Goal: Task Accomplishment & Management: Use online tool/utility

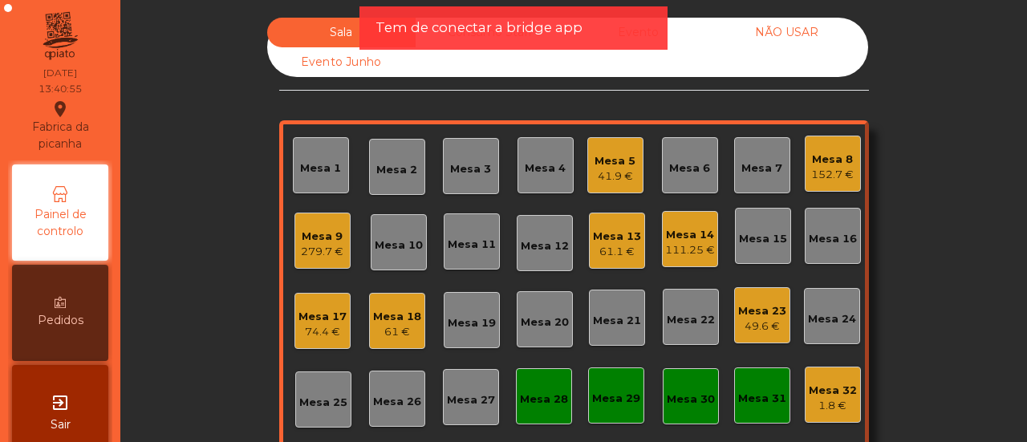
click at [601, 184] on div "Mesa 5 41.9 €" at bounding box center [615, 165] width 56 height 56
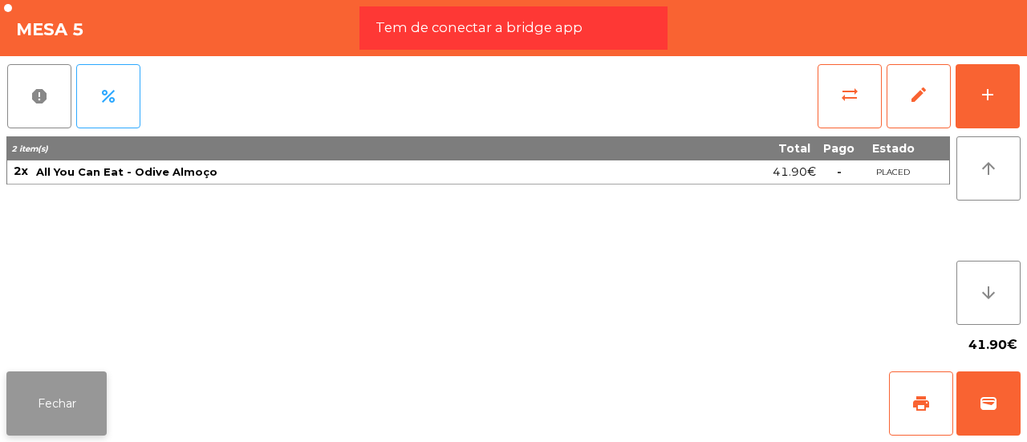
click at [51, 405] on button "Fechar" at bounding box center [56, 403] width 100 height 64
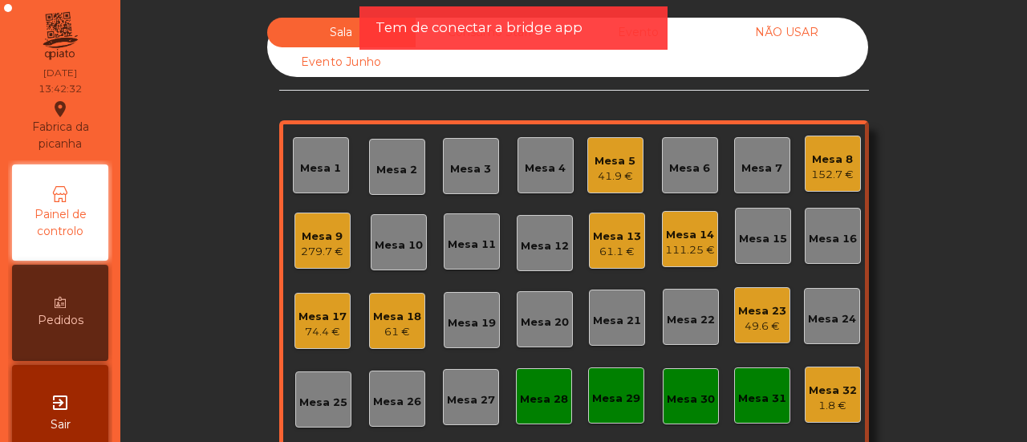
click at [691, 399] on div "Mesa 30" at bounding box center [690, 399] width 48 height 16
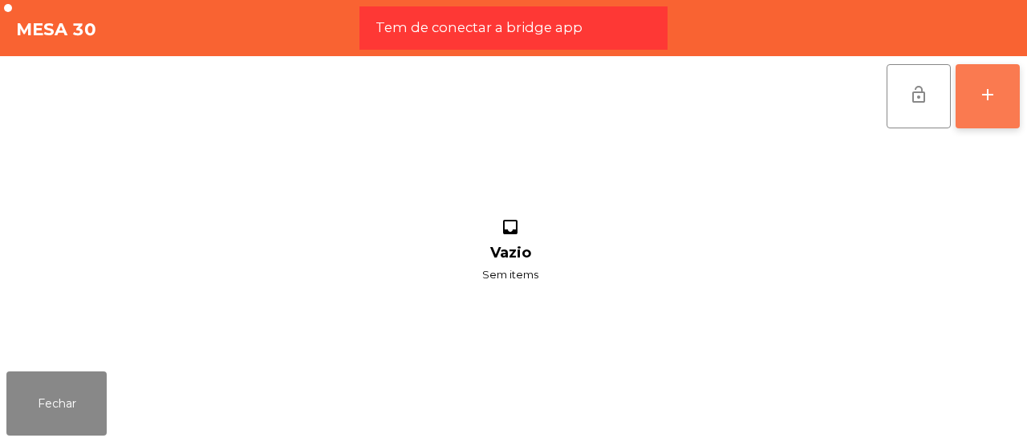
click at [983, 97] on div "add" at bounding box center [987, 94] width 19 height 19
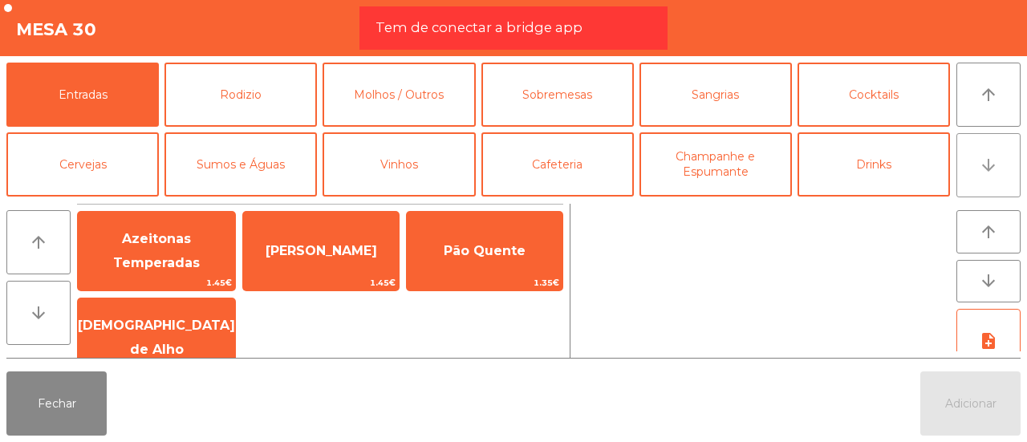
click at [1002, 153] on button "arrow_downward" at bounding box center [988, 165] width 64 height 64
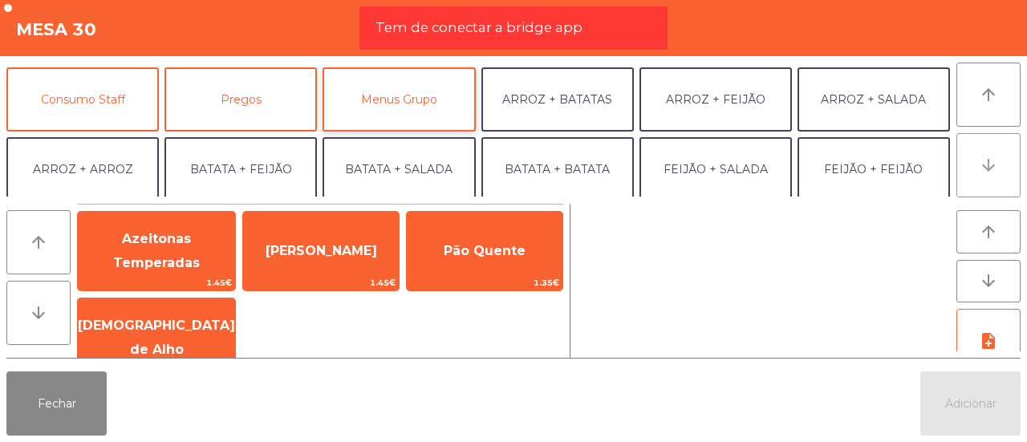
scroll to position [140, 0]
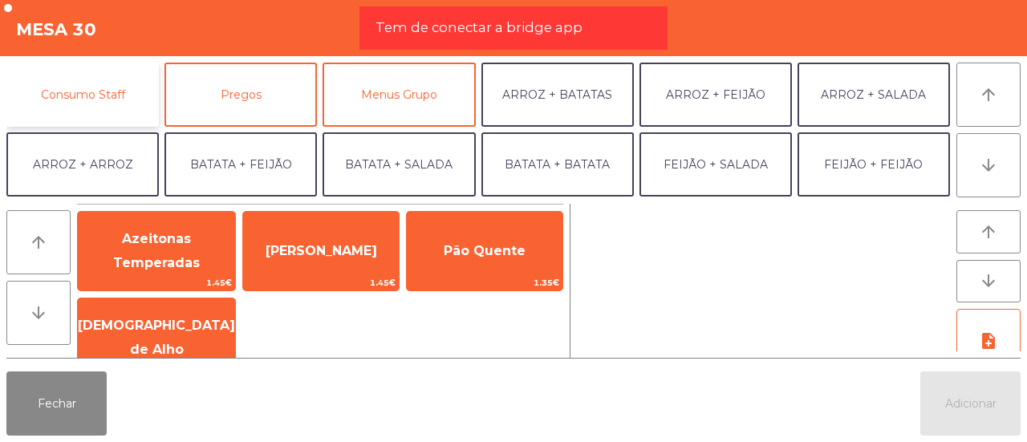
click at [82, 111] on button "Consumo Staff" at bounding box center [82, 95] width 152 height 64
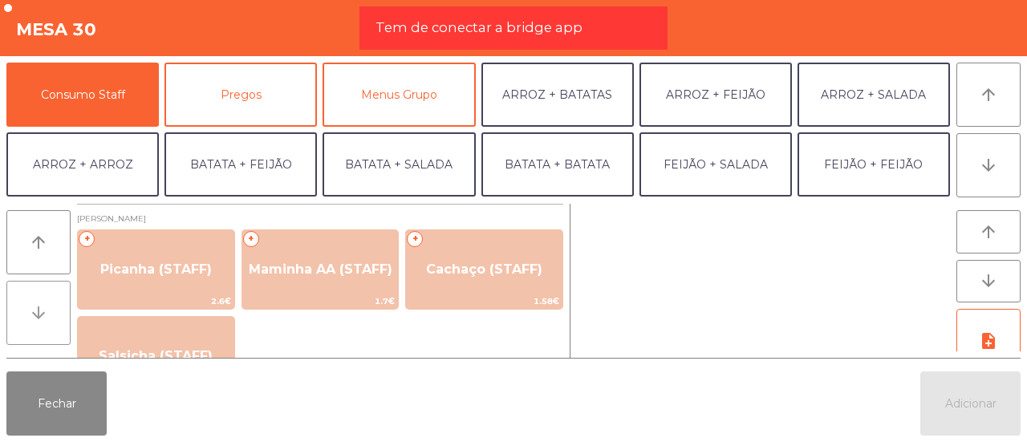
click at [53, 314] on button "arrow_downward" at bounding box center [38, 313] width 64 height 64
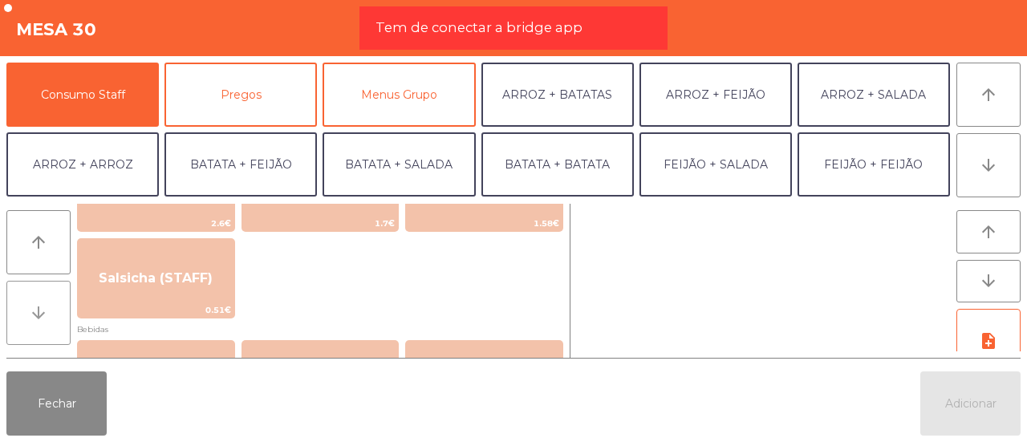
click at [53, 314] on button "arrow_downward" at bounding box center [38, 313] width 64 height 64
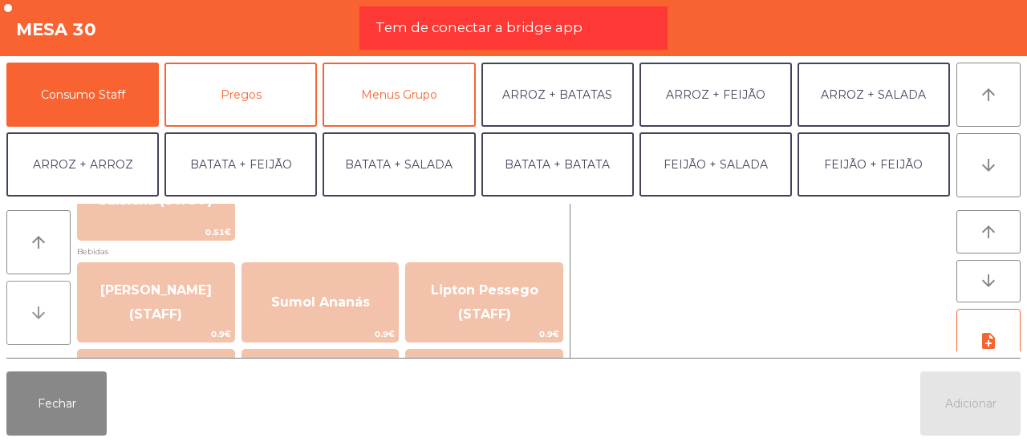
click at [53, 314] on button "arrow_downward" at bounding box center [38, 313] width 64 height 64
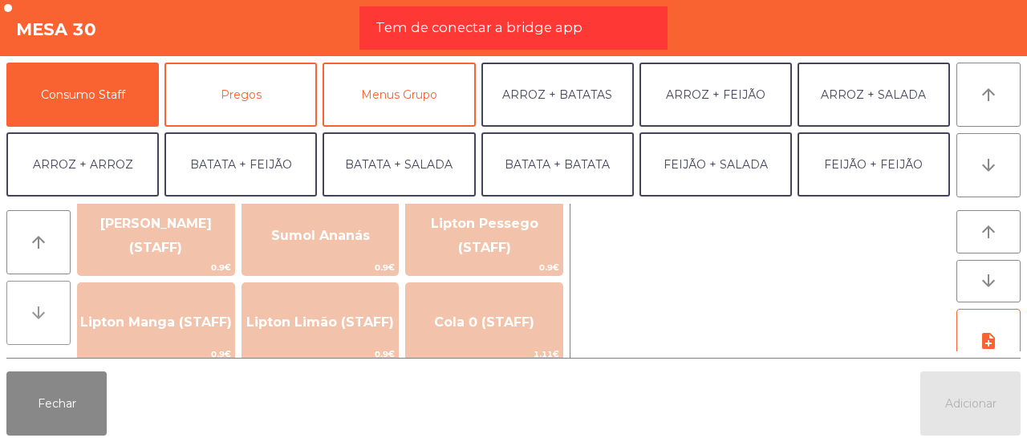
click at [53, 314] on button "arrow_downward" at bounding box center [38, 313] width 64 height 64
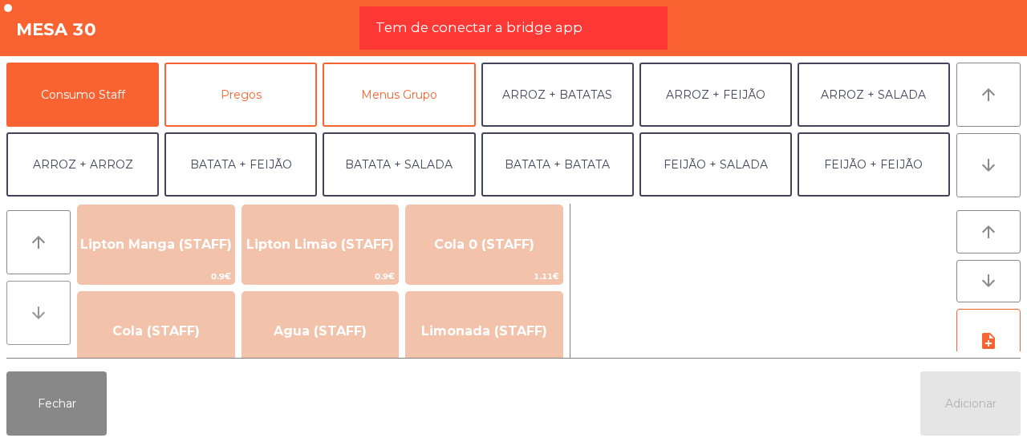
click at [53, 314] on button "arrow_downward" at bounding box center [38, 313] width 64 height 64
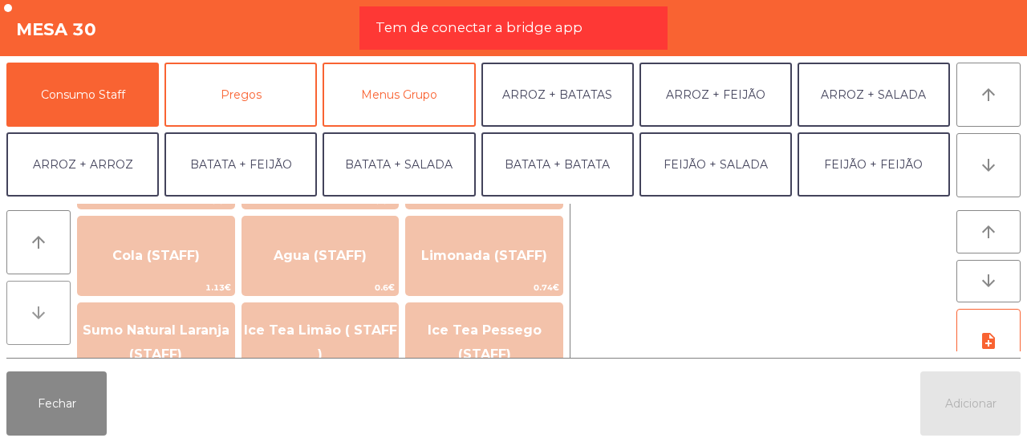
click at [53, 314] on button "arrow_downward" at bounding box center [38, 313] width 64 height 64
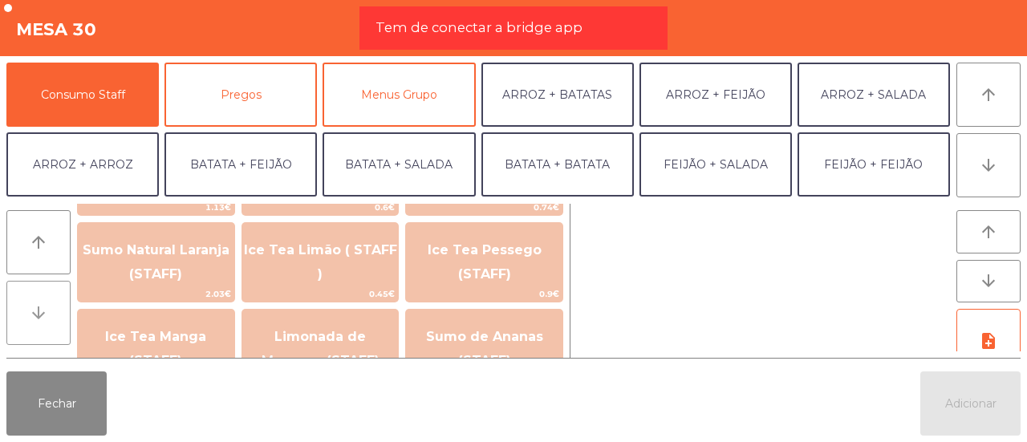
click at [53, 314] on button "arrow_downward" at bounding box center [38, 313] width 64 height 64
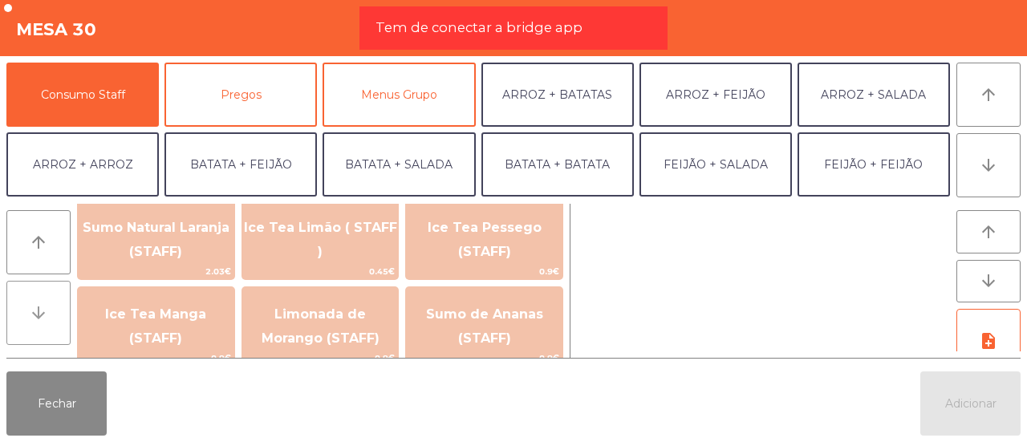
scroll to position [536, 0]
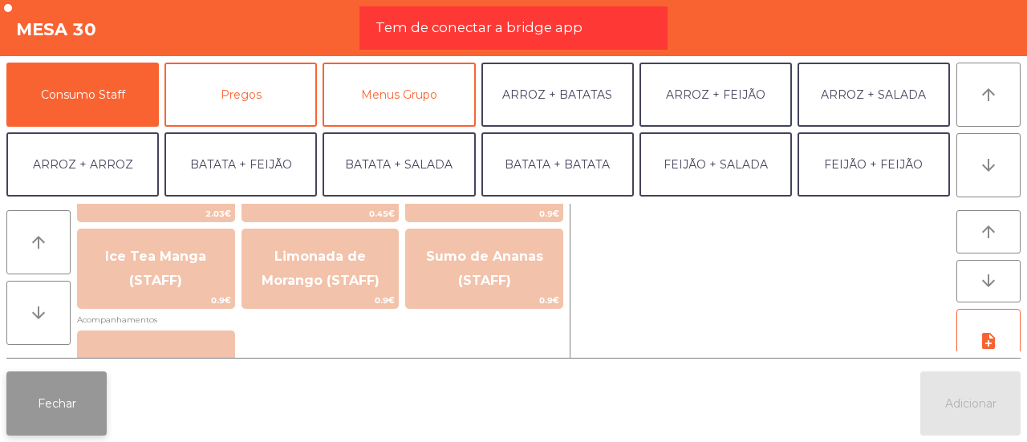
click at [54, 431] on button "Fechar" at bounding box center [56, 403] width 100 height 64
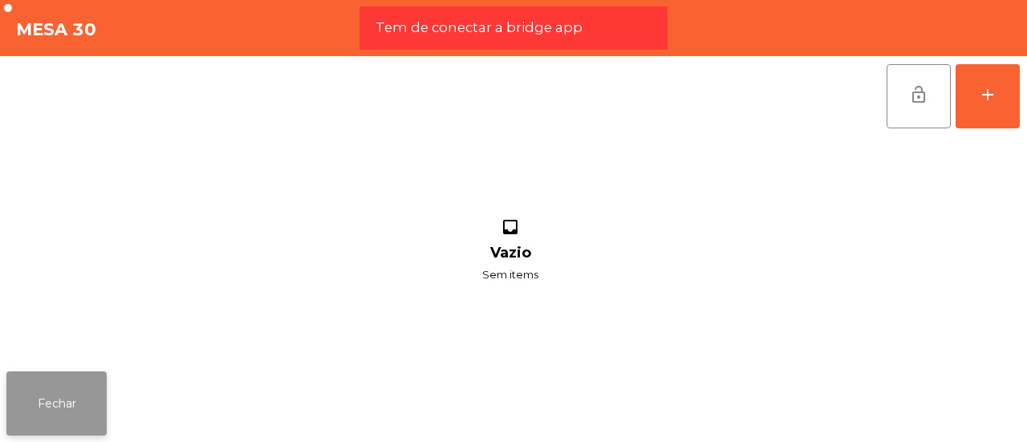
click at [69, 407] on button "Fechar" at bounding box center [56, 403] width 100 height 64
